Goal: Find specific fact: Find specific fact

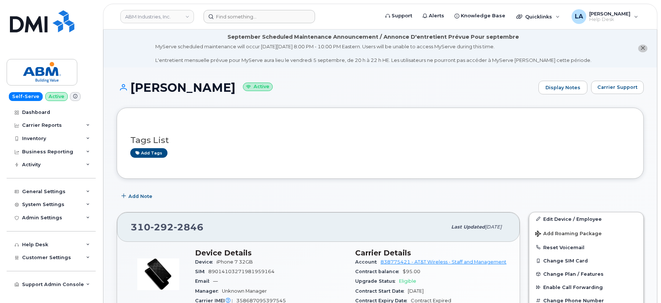
scroll to position [112, 0]
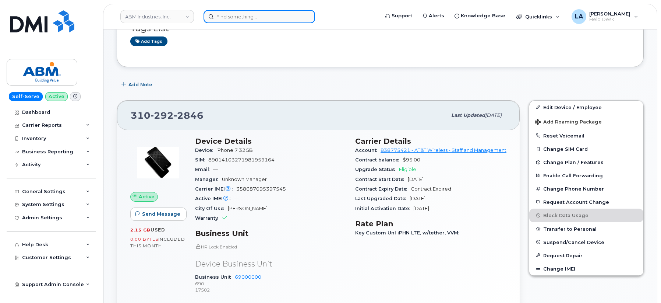
click at [247, 13] on input at bounding box center [260, 16] width 112 height 13
paste input "562 392 1955"
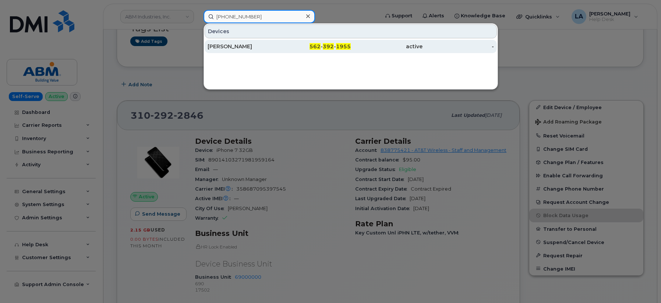
type input "562 392 1955"
click at [231, 43] on div "[PERSON_NAME]" at bounding box center [244, 46] width 72 height 7
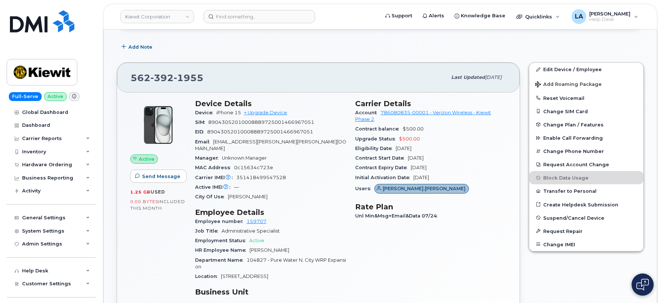
scroll to position [240, 0]
